Goal: Transaction & Acquisition: Obtain resource

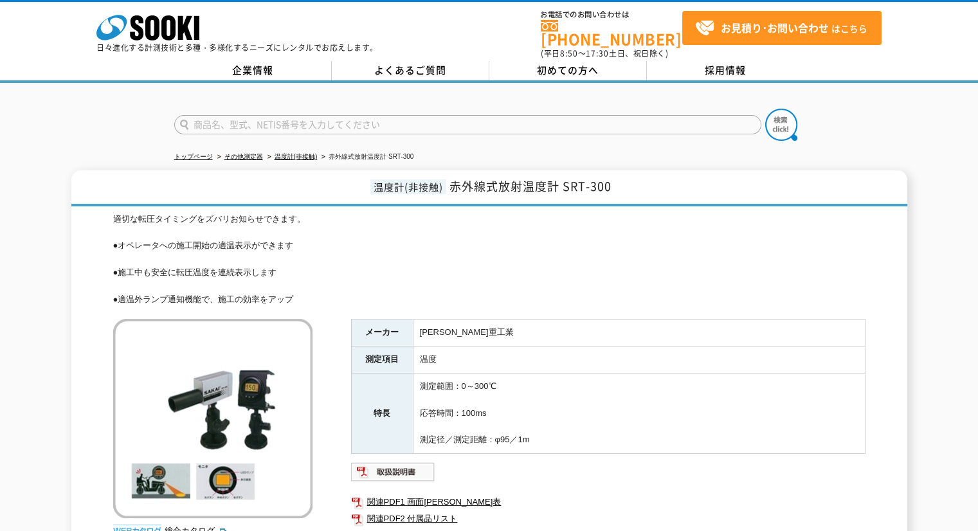
click at [386, 115] on input "text" at bounding box center [467, 124] width 587 height 19
type input "B"
type input "ESS-[GEOGRAPHIC_DATA]"
click at [765, 109] on button at bounding box center [781, 125] width 32 height 32
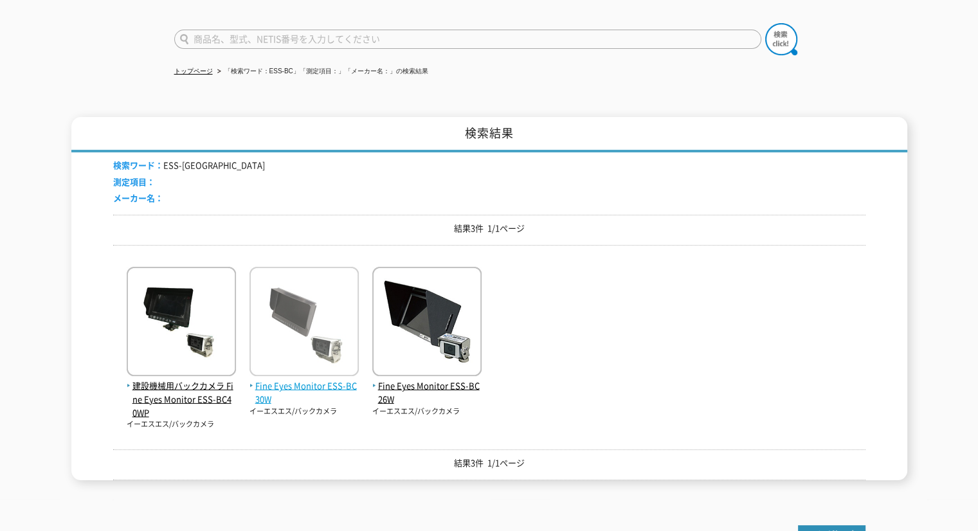
click at [304, 379] on span "Fine Eyes Monitor ESS-BC30W" at bounding box center [303, 392] width 109 height 27
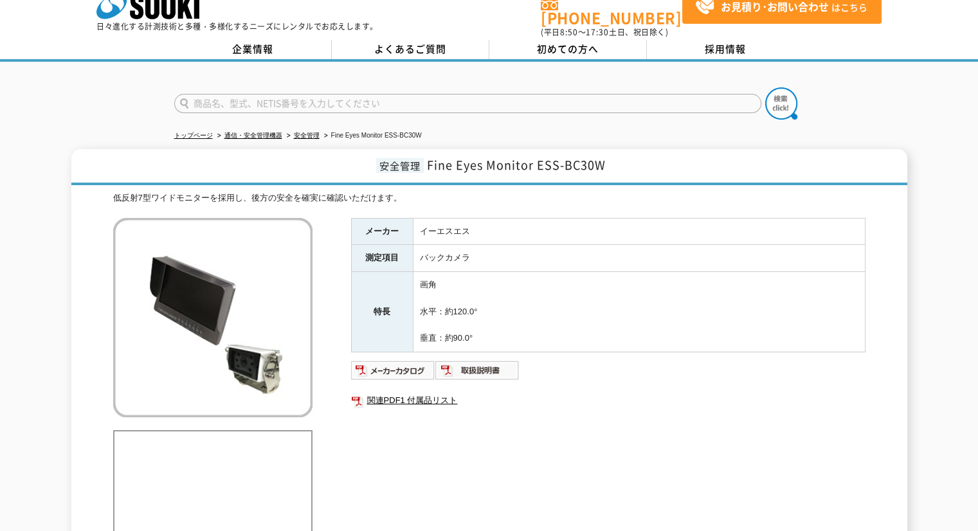
scroll to position [42, 0]
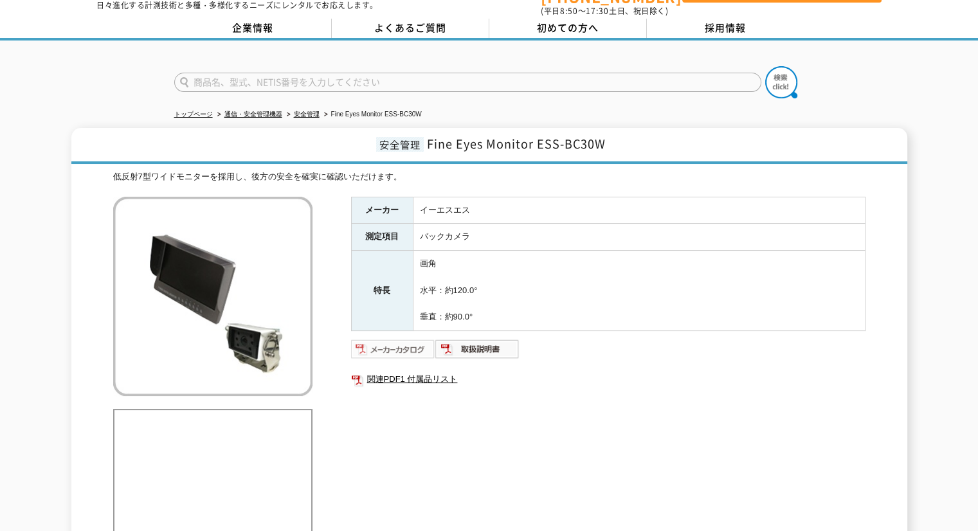
click at [409, 339] on img at bounding box center [393, 349] width 84 height 21
